Goal: Task Accomplishment & Management: Manage account settings

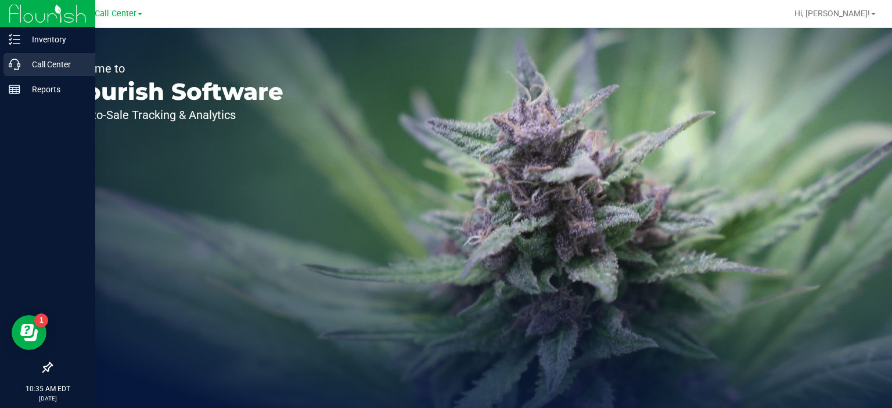
click at [52, 67] on p "Call Center" at bounding box center [55, 65] width 70 height 14
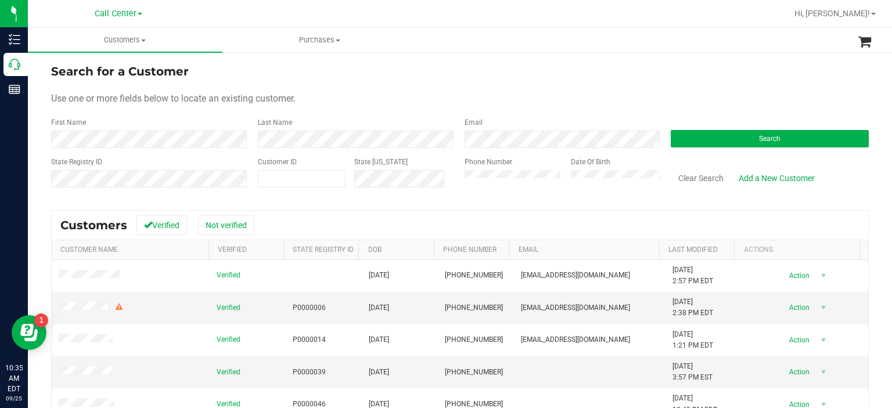
click at [497, 137] on div "Email" at bounding box center [559, 132] width 207 height 31
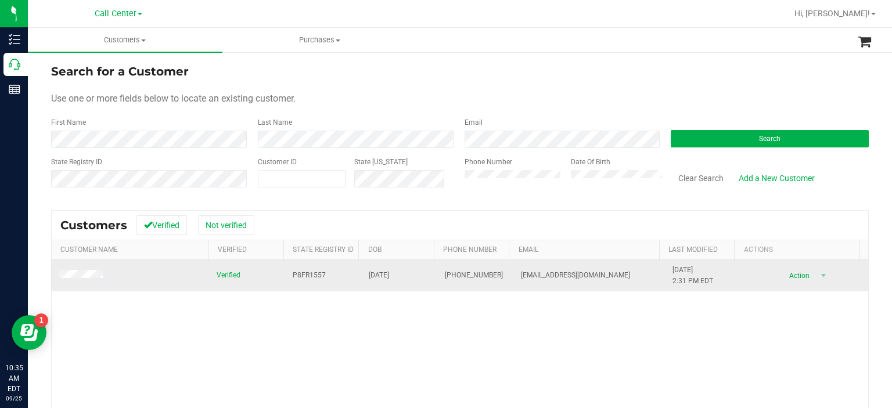
click at [312, 275] on span "P8FR1557" at bounding box center [309, 275] width 33 height 11
copy span "P8FR1557"
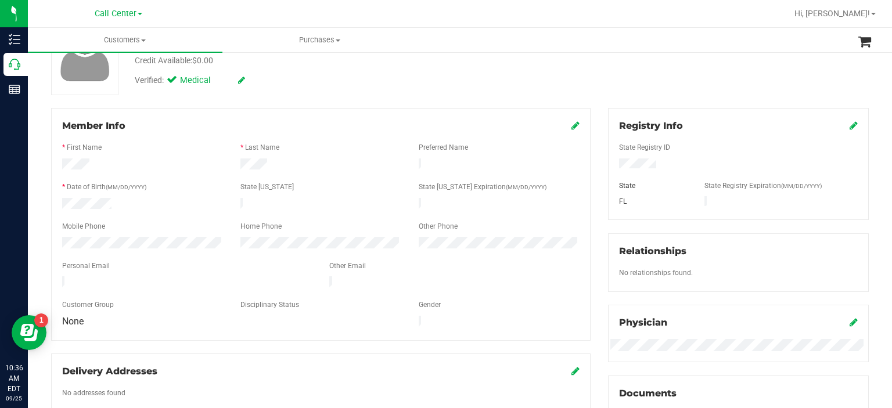
scroll to position [98, 0]
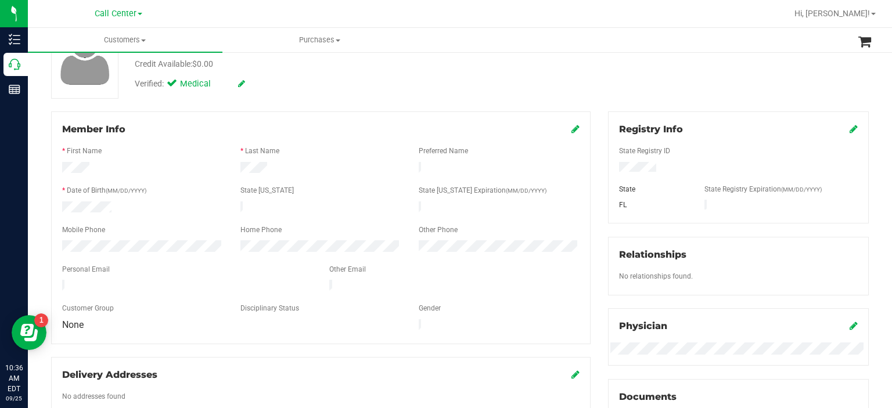
click at [572, 128] on icon at bounding box center [576, 128] width 8 height 9
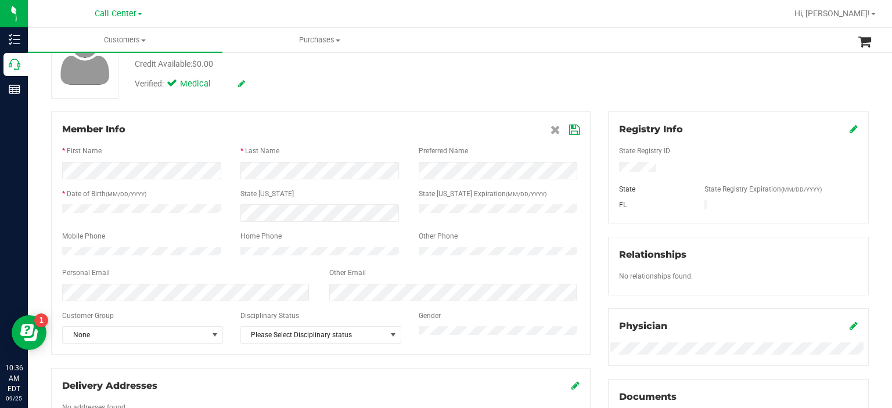
click at [569, 127] on icon at bounding box center [574, 129] width 10 height 9
